Goal: Information Seeking & Learning: Learn about a topic

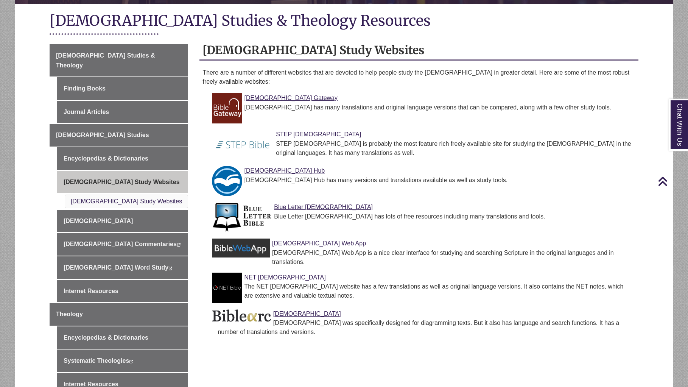
scroll to position [165, 0]
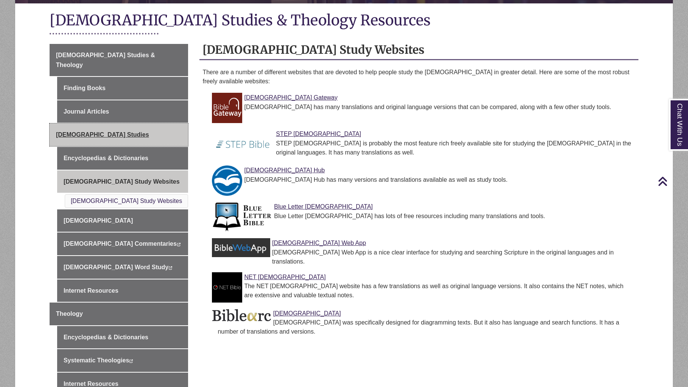
click at [75, 131] on span "Biblical Studies" at bounding box center [102, 134] width 93 height 6
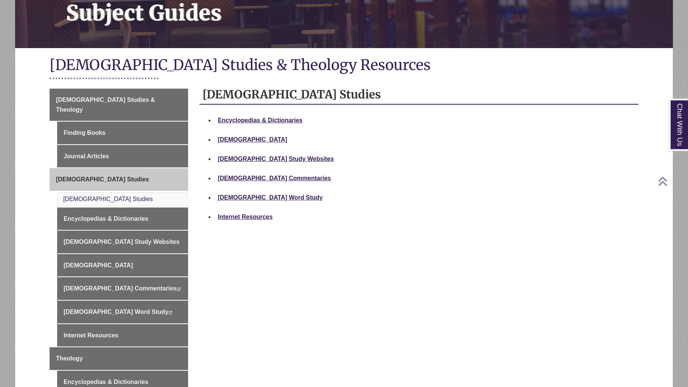
scroll to position [123, 0]
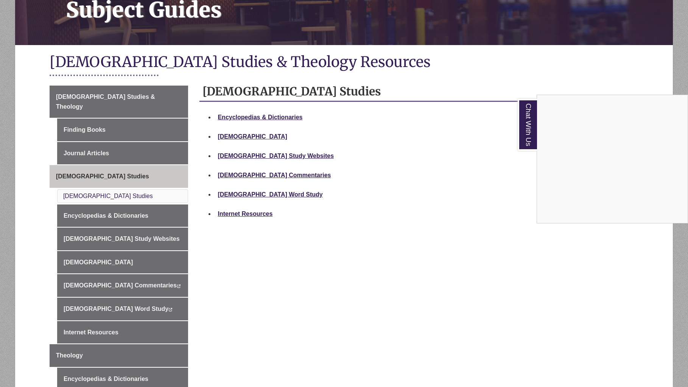
click at [249, 174] on div "Chat With Us" at bounding box center [344, 193] width 688 height 387
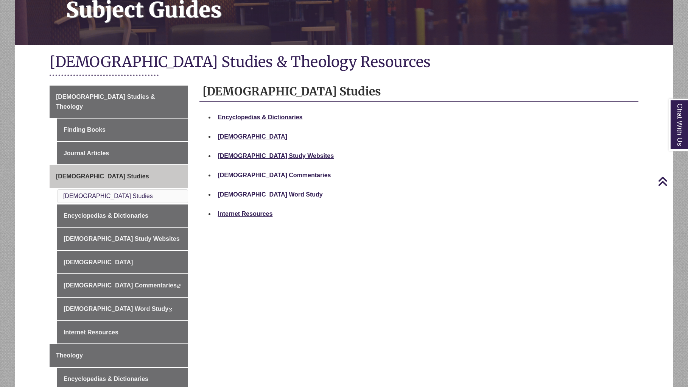
click at [249, 174] on strong "[DEMOGRAPHIC_DATA] Commentaries" at bounding box center [274, 175] width 113 height 6
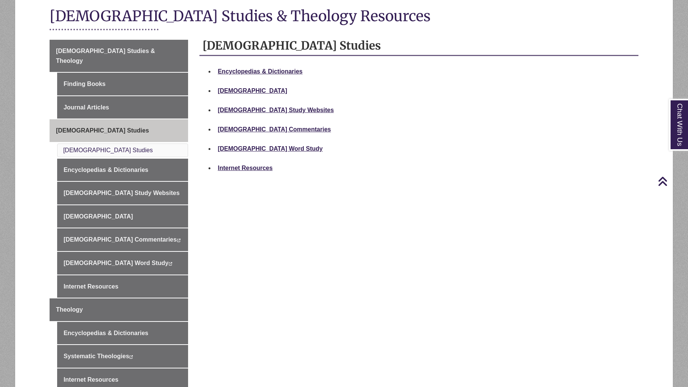
scroll to position [171, 0]
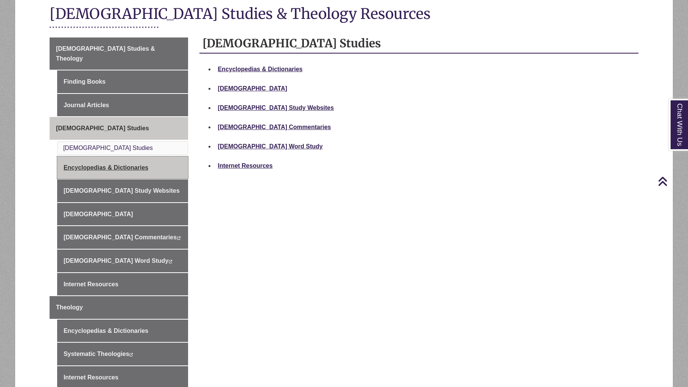
click at [126, 156] on link "Encyclopedias & Dictionaries" at bounding box center [122, 167] width 131 height 23
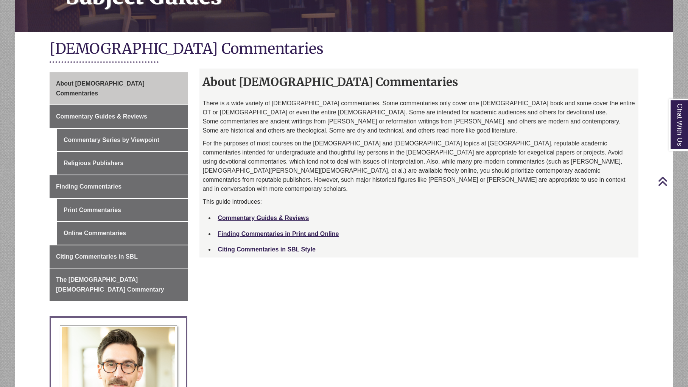
scroll to position [137, 0]
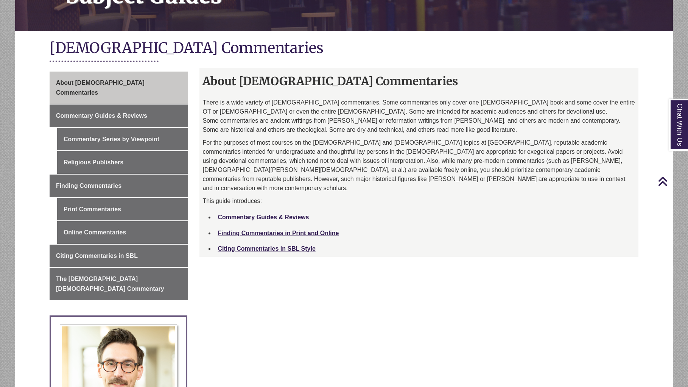
click at [284, 214] on link "Commentary Guides & Reviews" at bounding box center [263, 217] width 91 height 6
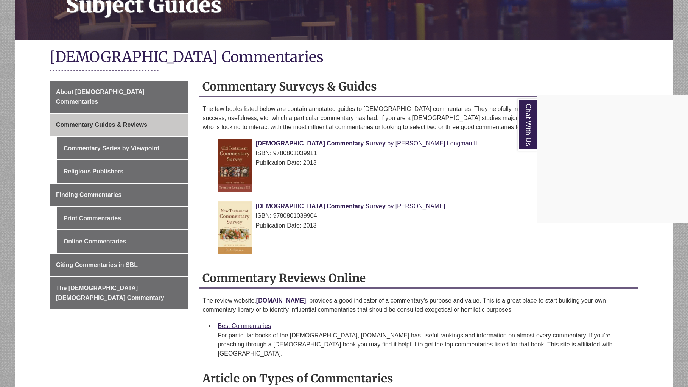
scroll to position [122, 0]
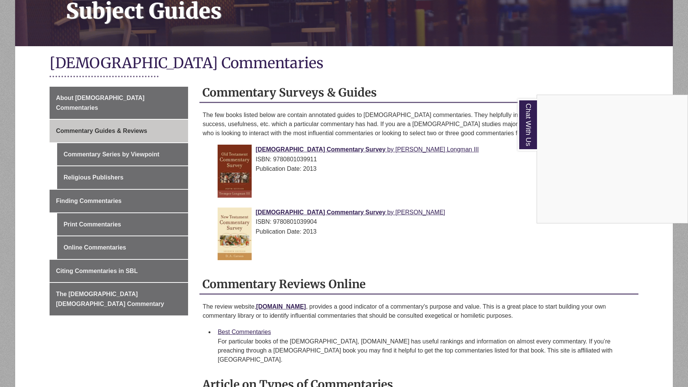
click at [306, 147] on div "Chat With Us" at bounding box center [344, 193] width 688 height 387
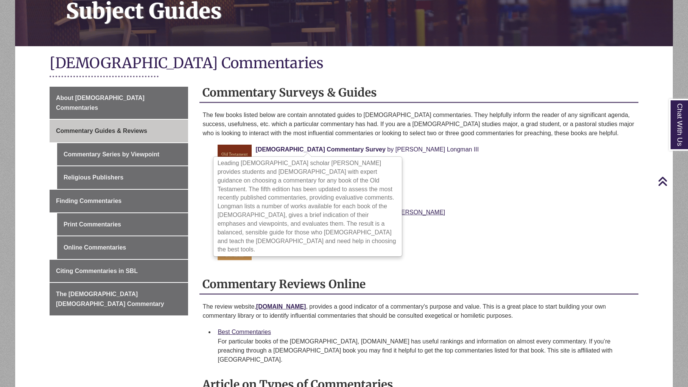
click at [299, 148] on span "[DEMOGRAPHIC_DATA] Commentary Survey" at bounding box center [320, 149] width 130 height 6
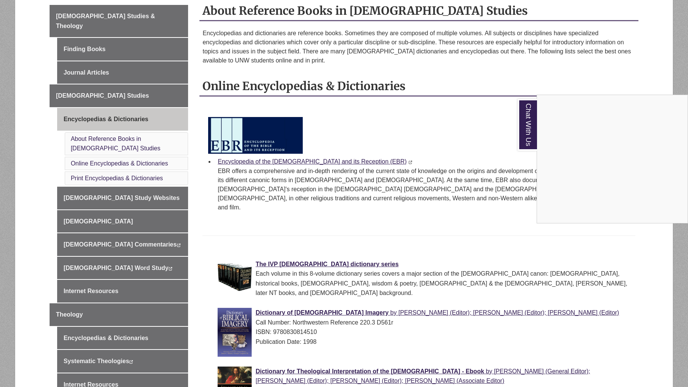
scroll to position [204, 0]
click at [304, 255] on div "Chat With Us" at bounding box center [344, 193] width 688 height 387
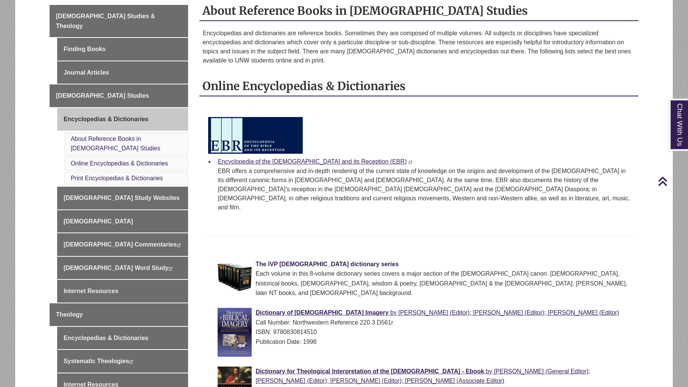
click at [297, 261] on span "The IVP Bible dictionary series" at bounding box center [326, 264] width 143 height 6
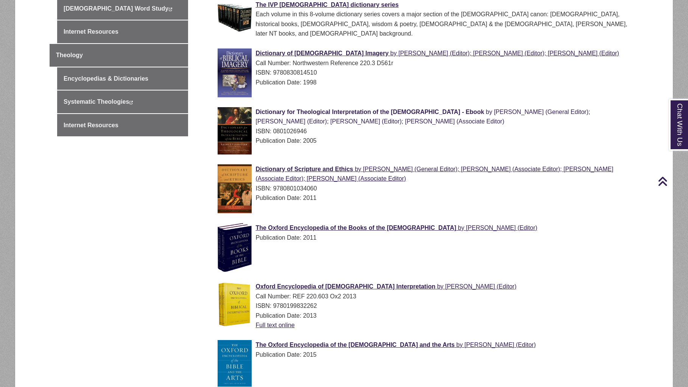
scroll to position [464, 0]
click at [302, 108] on span "Dictionary for Theological Interpretation of the Bible - Ebook" at bounding box center [369, 111] width 229 height 6
click at [346, 224] on span "The Oxford Encyclopedia of the Books of the Bible" at bounding box center [355, 227] width 201 height 6
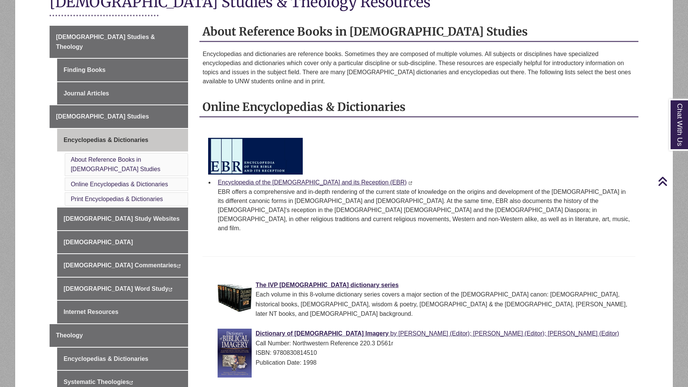
scroll to position [184, 0]
click at [326, 181] on link "Encyclopedia of the Bible and its Reception (EBR)" at bounding box center [312, 182] width 189 height 6
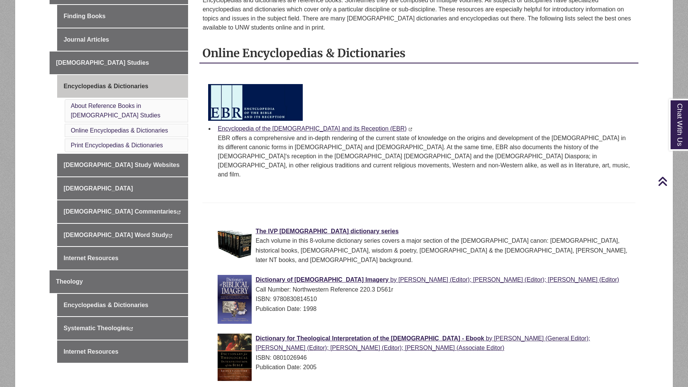
scroll to position [238, 0]
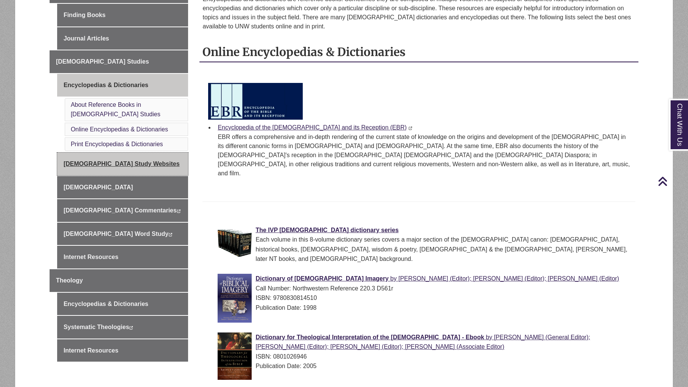
click at [82, 153] on link "Bible Study Websites" at bounding box center [122, 164] width 131 height 23
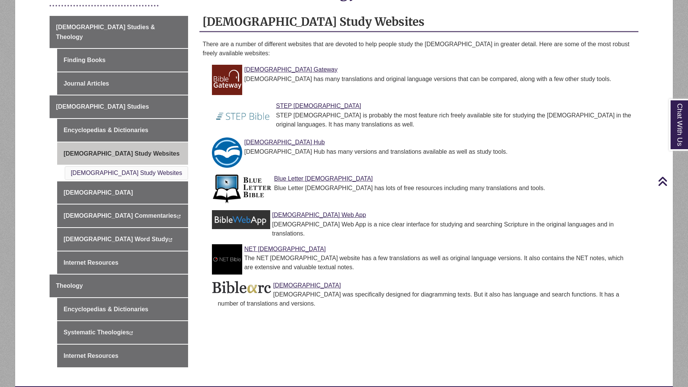
scroll to position [194, 0]
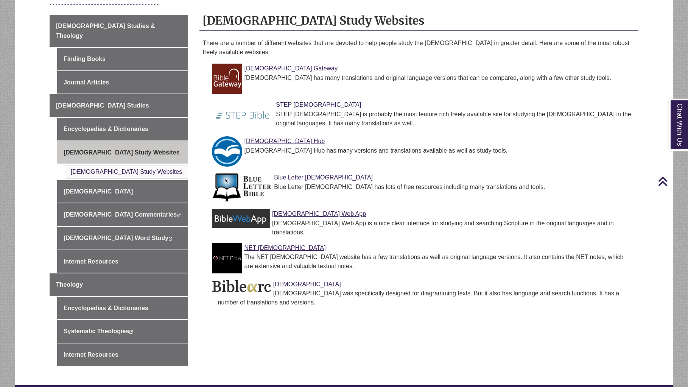
click at [290, 103] on link "STEP Bible" at bounding box center [318, 104] width 85 height 6
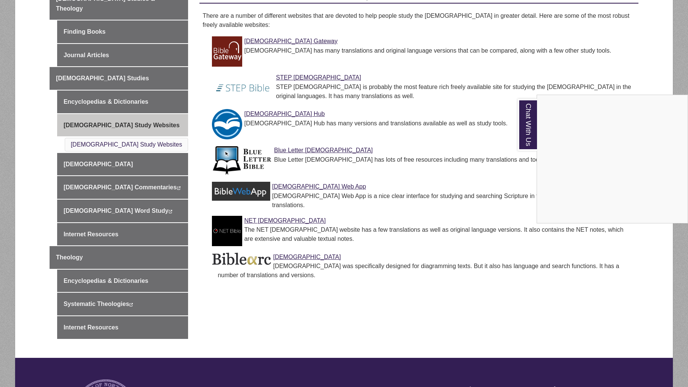
scroll to position [220, 0]
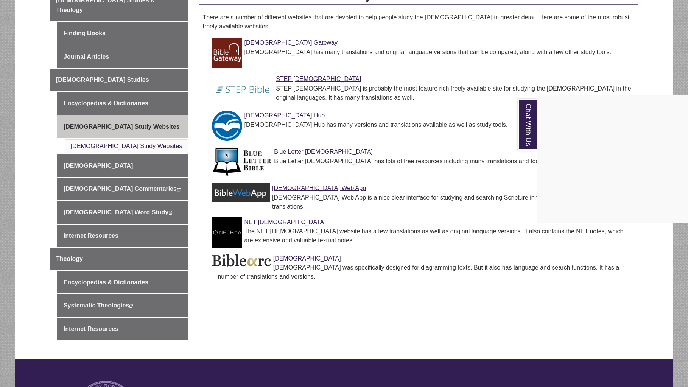
click at [320, 274] on div "Chat With Us" at bounding box center [344, 193] width 688 height 387
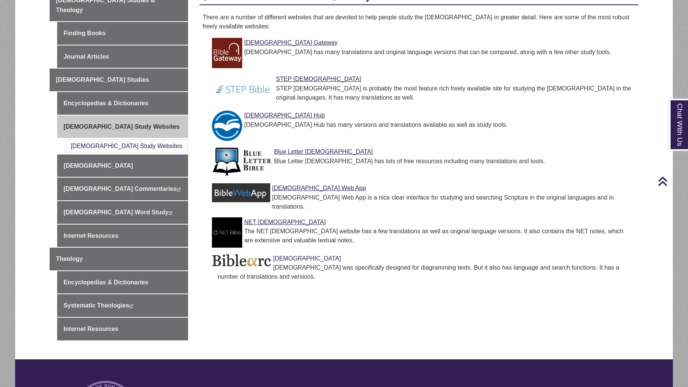
click at [289, 255] on link "Biblearc" at bounding box center [307, 258] width 68 height 6
click at [109, 143] on link "Bible Study Websites" at bounding box center [126, 146] width 111 height 6
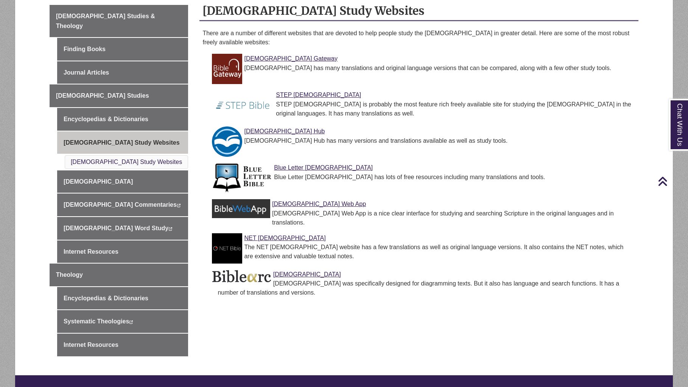
scroll to position [204, 0]
click at [263, 58] on link "Bible Gateway" at bounding box center [290, 58] width 93 height 6
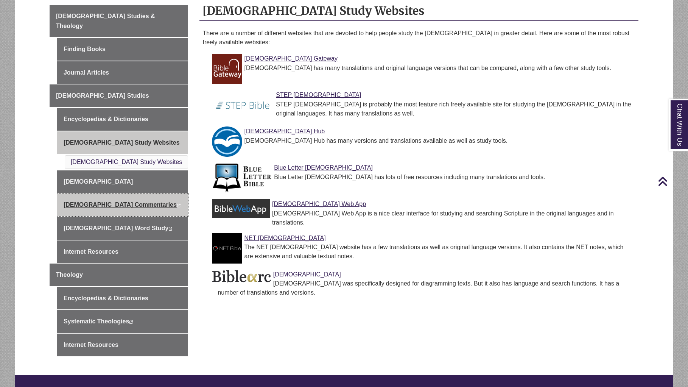
click at [84, 193] on link "Biblical Commentaries This link opens in a new window This link opens in a new …" at bounding box center [122, 204] width 131 height 23
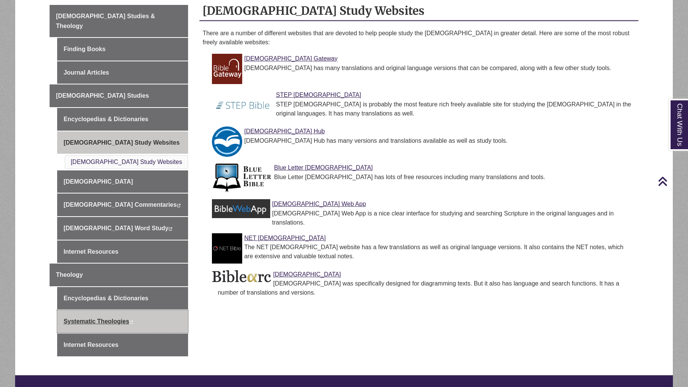
click at [98, 310] on link "Systematic Theologies This link opens in a new window This link opens in a new …" at bounding box center [122, 321] width 131 height 23
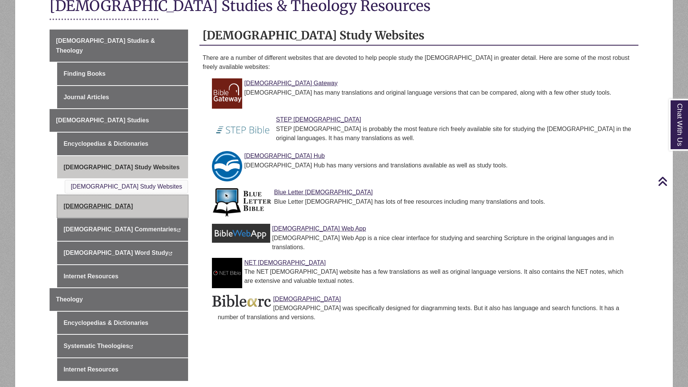
scroll to position [179, 0]
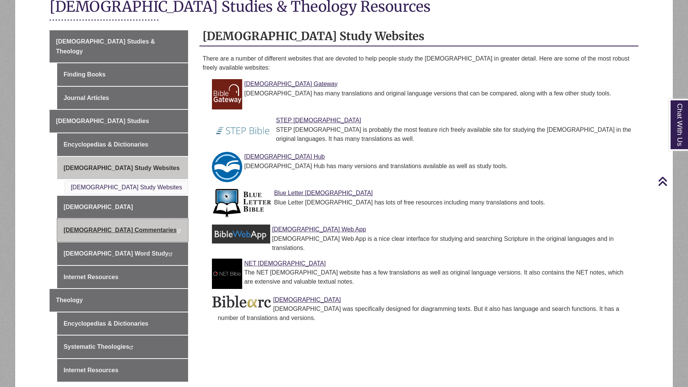
click at [86, 219] on link "Biblical Commentaries This link opens in a new window This link opens in a new …" at bounding box center [122, 230] width 131 height 23
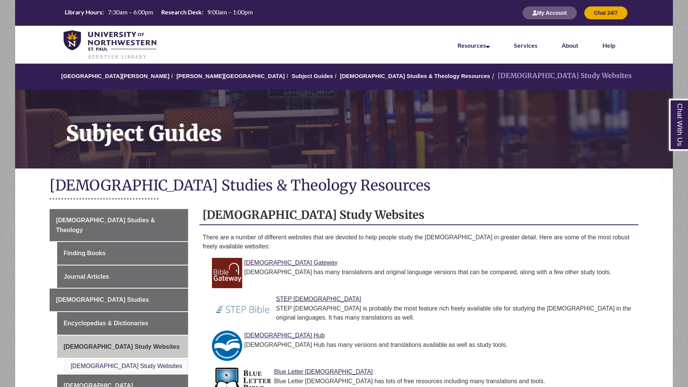
scroll to position [0, 0]
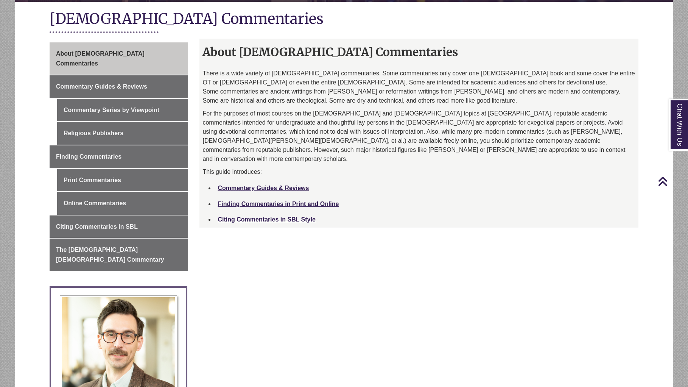
scroll to position [168, 0]
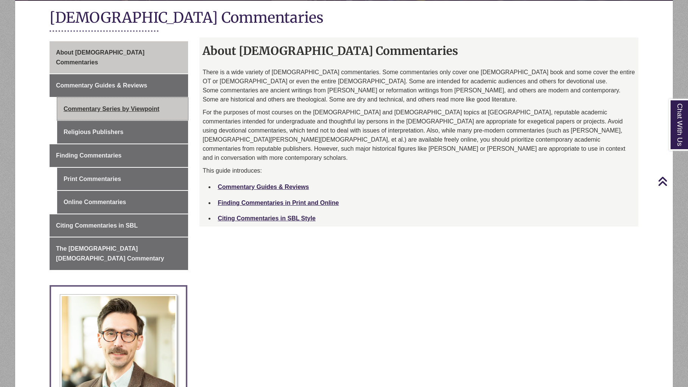
click at [146, 99] on link "Commentary Series by Viewpoint" at bounding box center [122, 109] width 131 height 23
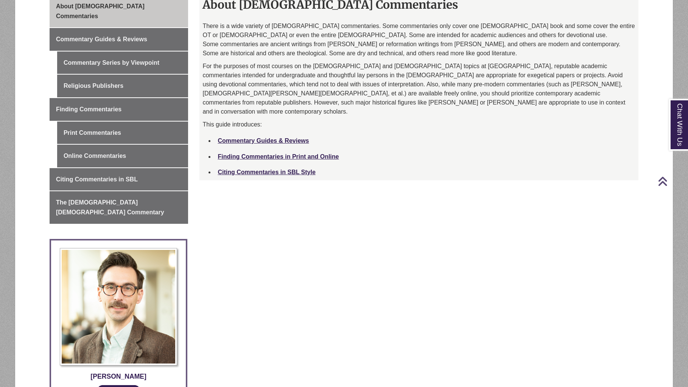
scroll to position [215, 0]
